Goal: Transaction & Acquisition: Purchase product/service

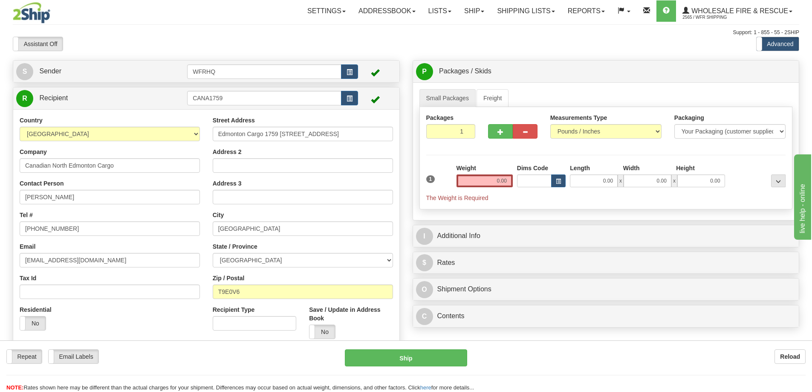
click at [192, 28] on div "Toggle navigation Settings Shipping Preferences Fields Preferences New" at bounding box center [406, 226] width 812 height 453
click at [786, 354] on b "Reload" at bounding box center [790, 356] width 20 height 7
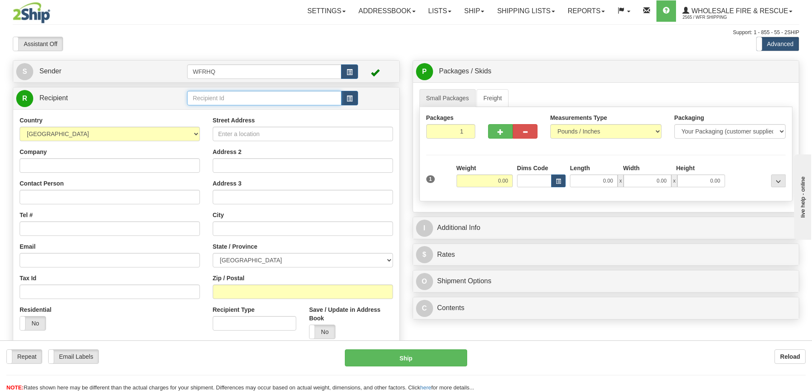
click at [259, 102] on input "text" at bounding box center [264, 98] width 154 height 14
click at [220, 32] on div "Support: 1 - 855 - 55 - 2SHIP" at bounding box center [406, 32] width 786 height 7
click at [223, 97] on input "text" at bounding box center [264, 98] width 154 height 14
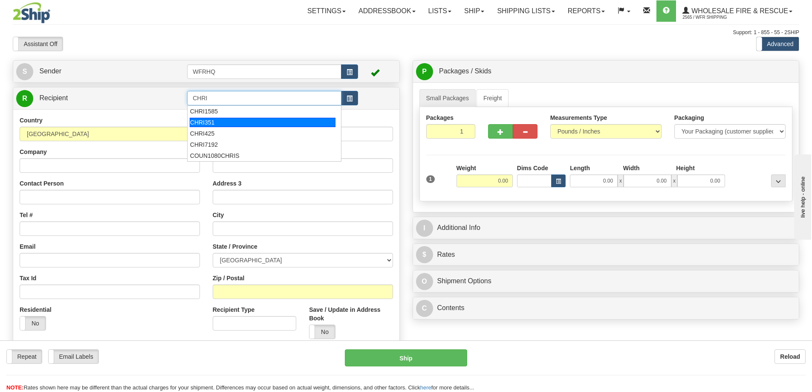
click at [200, 121] on div "CHRI351" at bounding box center [263, 122] width 146 height 9
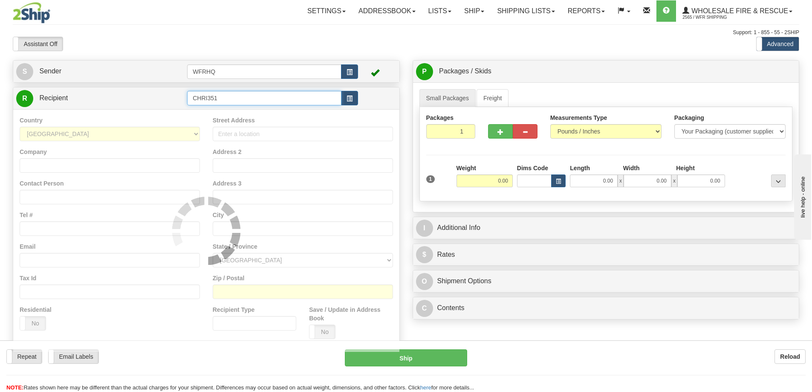
type input "CHRI351"
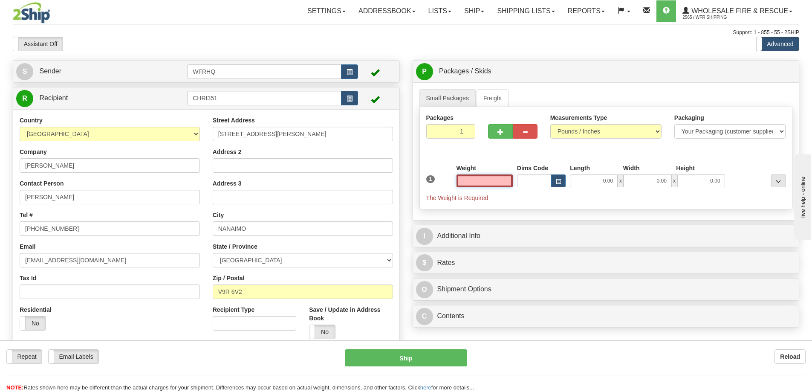
click at [479, 183] on input "text" at bounding box center [484, 180] width 56 height 13
type input "1.00"
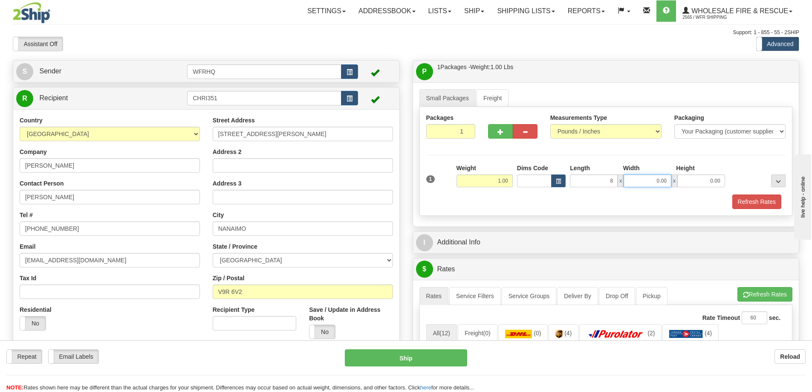
type input "8.00"
type input "6.00"
type input "4.00"
click at [472, 207] on div "Refresh Rates" at bounding box center [606, 201] width 364 height 14
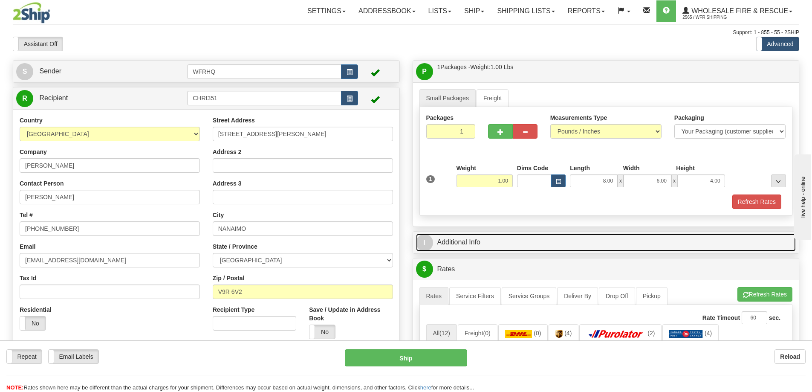
click at [475, 246] on link "I Additional Info" at bounding box center [606, 241] width 380 height 17
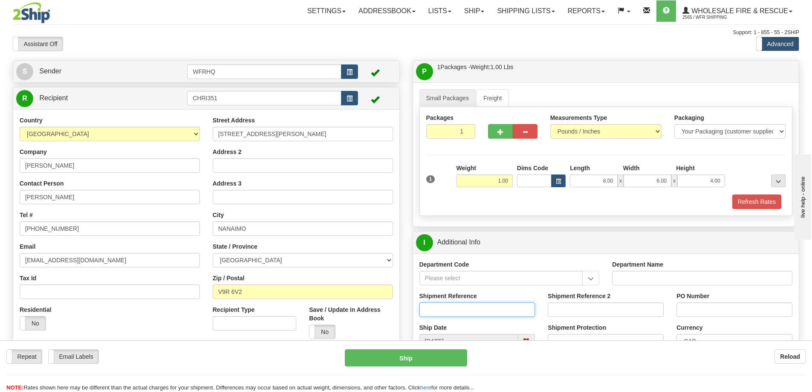
click at [465, 306] on input "Shipment Reference" at bounding box center [477, 309] width 116 height 14
type input "D"
type input "ATTN: [PERSON_NAME]"
type input "R"
type input "DEMO Light Replacement"
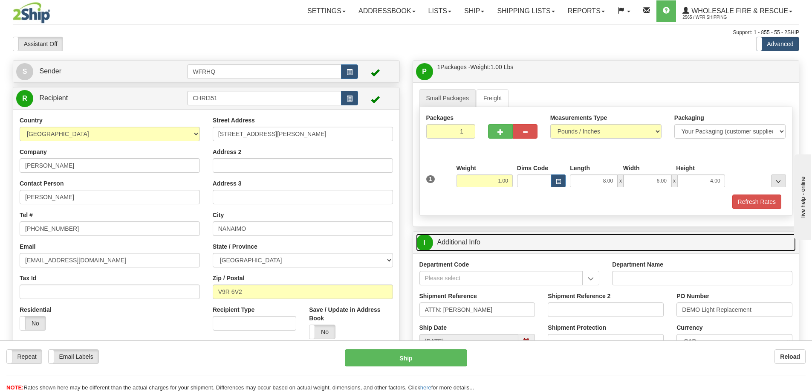
click at [542, 244] on link "I Additional Info" at bounding box center [606, 241] width 380 height 17
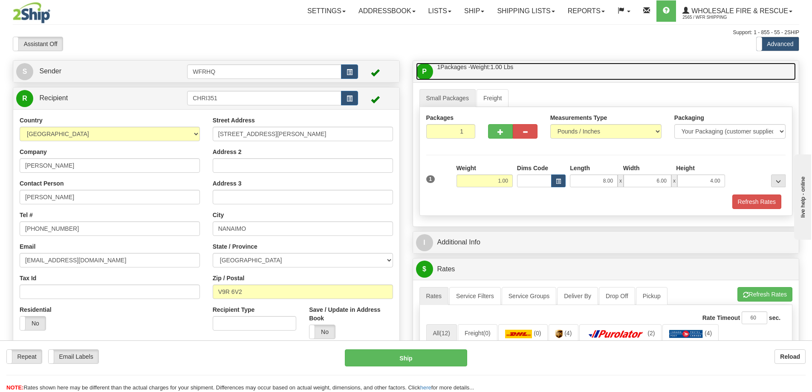
click at [557, 65] on link "P Packages / Skids 1 Packages - Weight: 1.00 Lbs 1 Skids - Weight: NaN Lbs" at bounding box center [606, 71] width 380 height 17
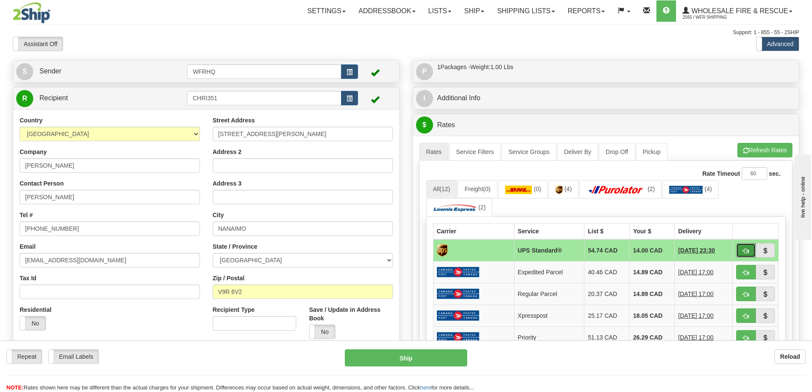
click at [748, 253] on span "button" at bounding box center [746, 251] width 6 height 6
type input "11"
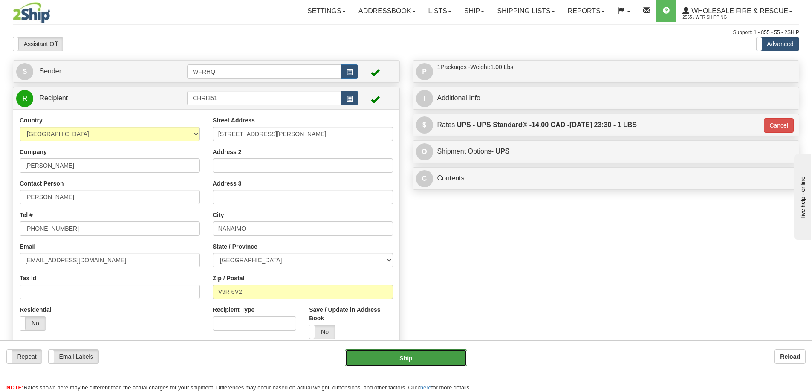
click at [388, 360] on button "Ship" at bounding box center [406, 357] width 122 height 17
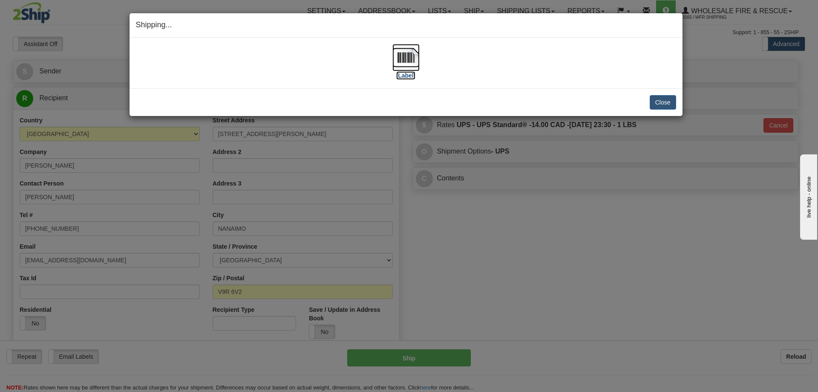
click at [409, 51] on img at bounding box center [405, 57] width 27 height 27
